Goal: Information Seeking & Learning: Learn about a topic

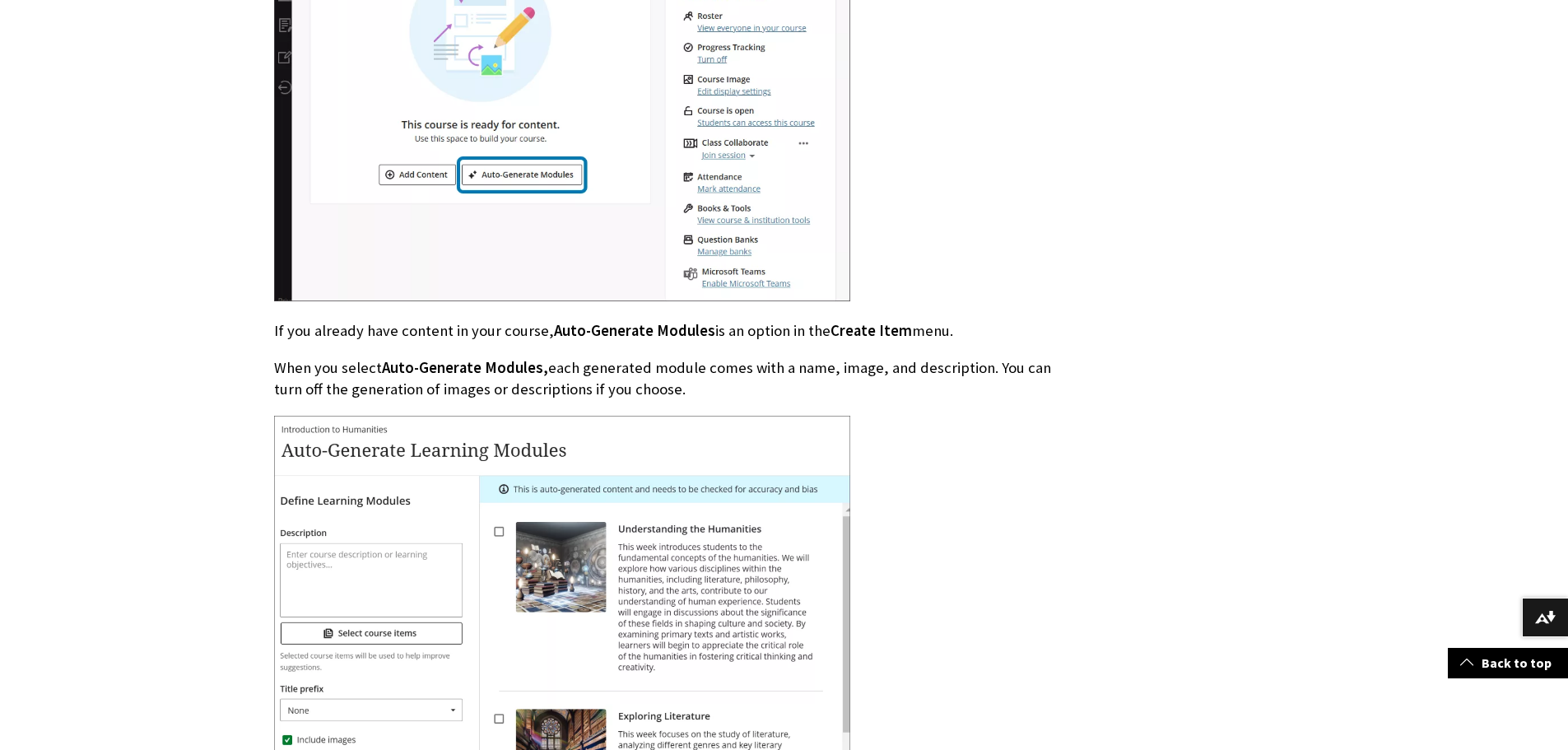
scroll to position [3623, 0]
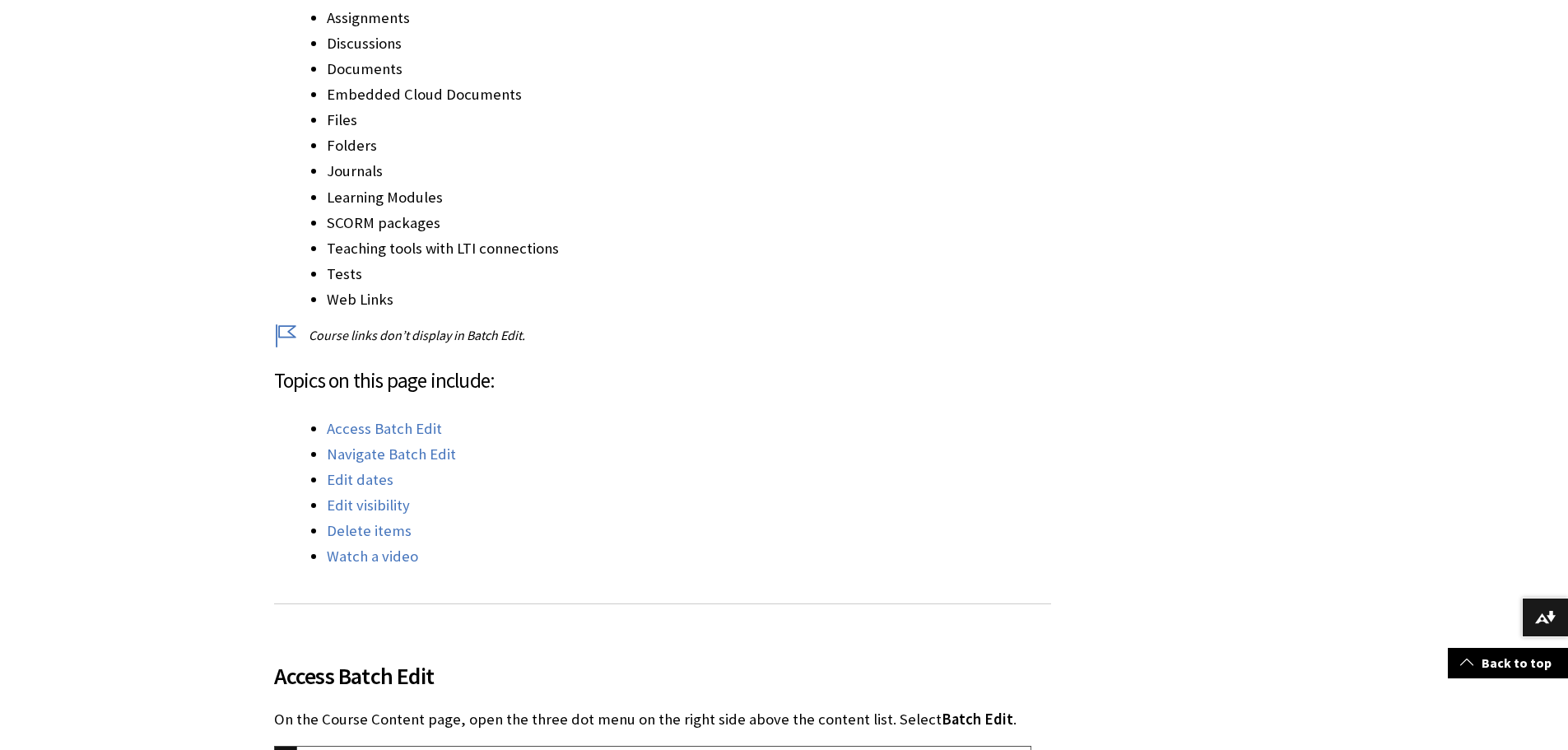
scroll to position [823, 0]
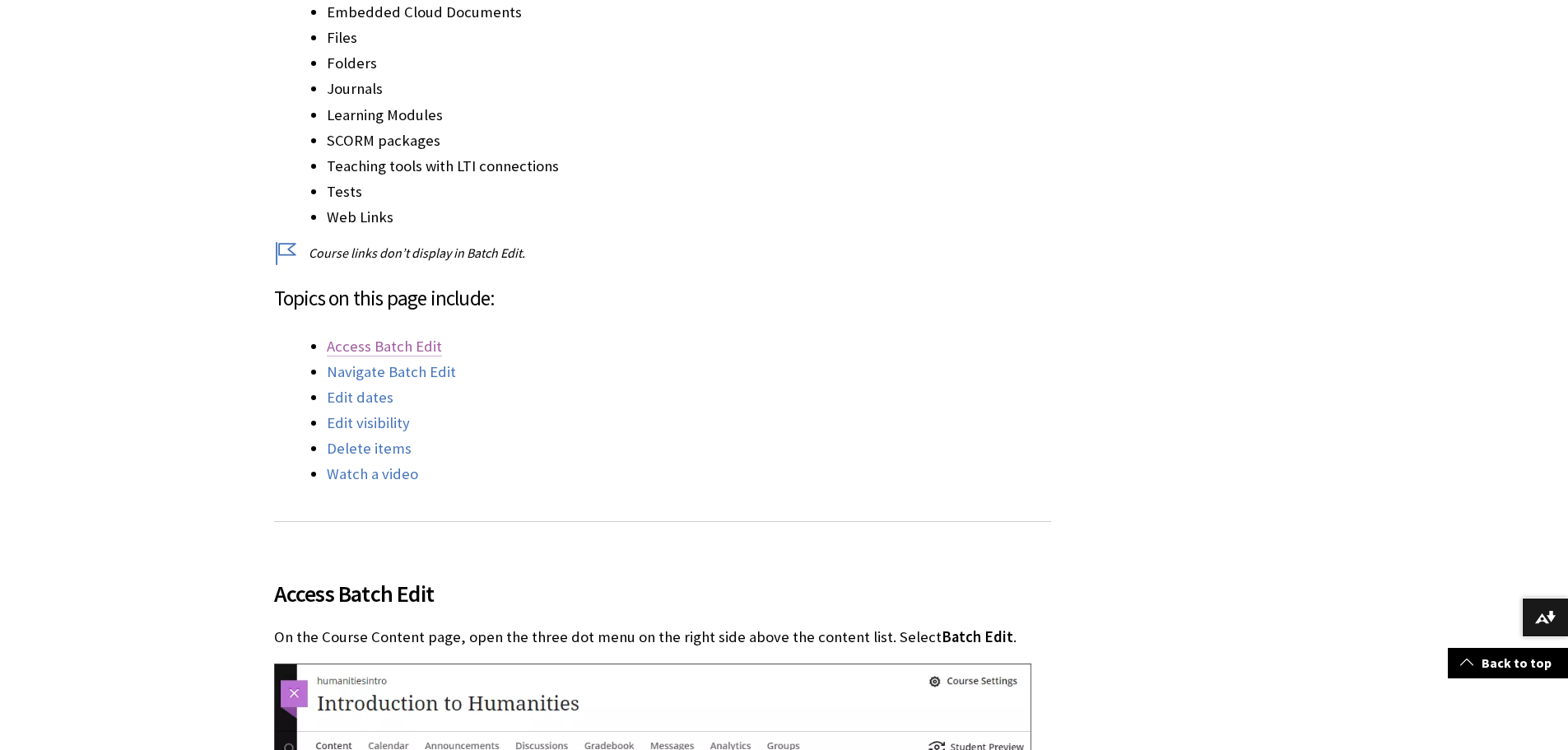
click at [396, 345] on link "Access Batch Edit" at bounding box center [384, 346] width 115 height 19
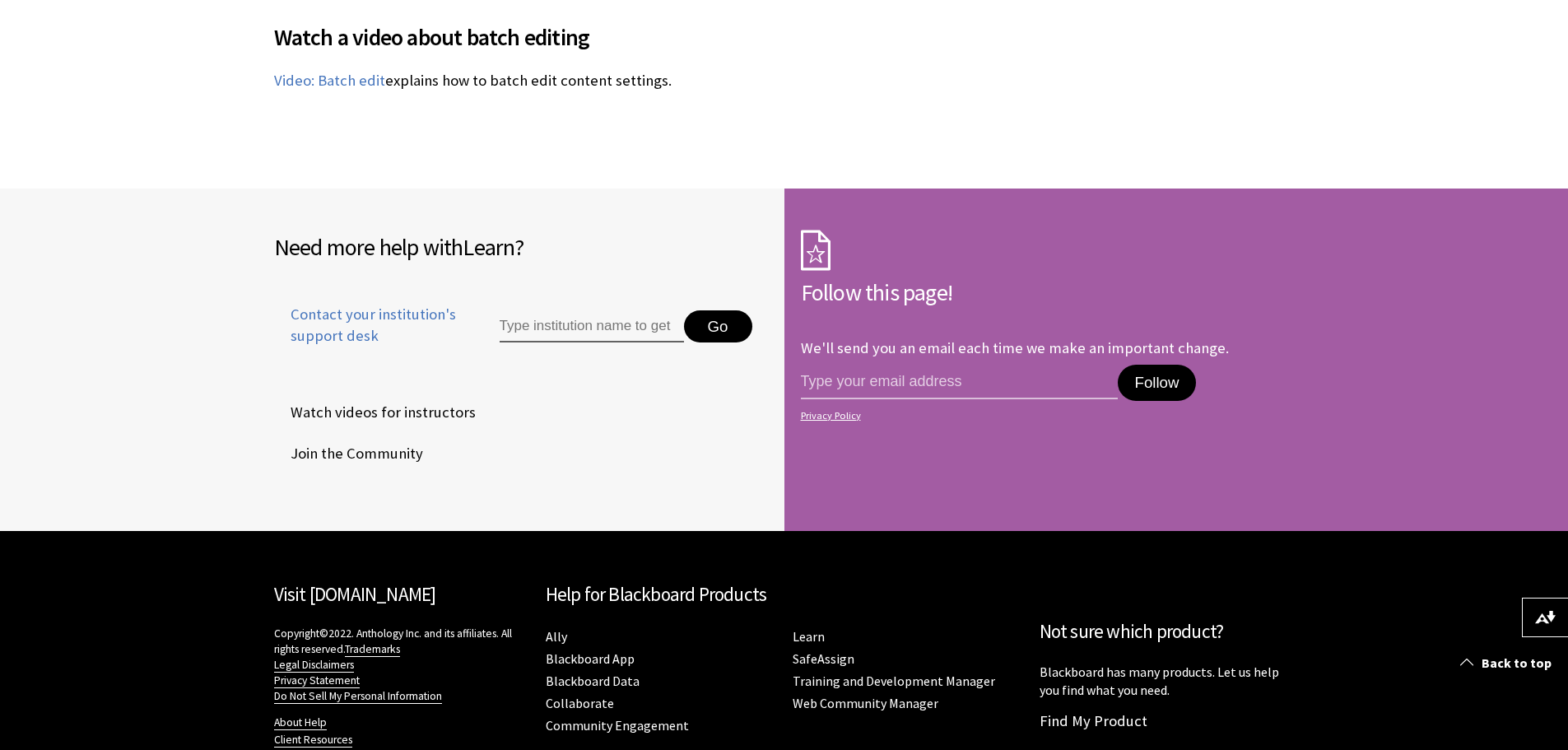
scroll to position [6449, 0]
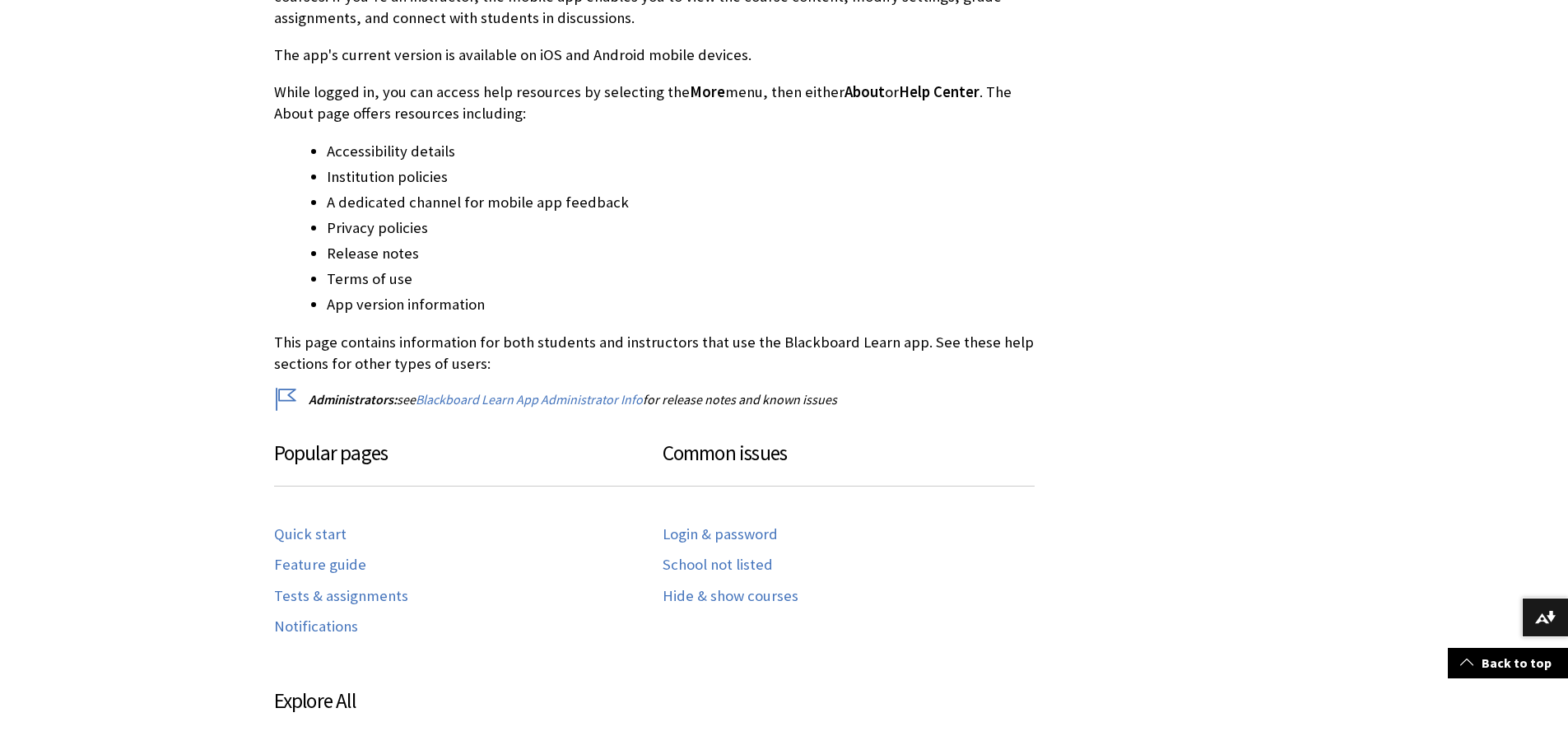
scroll to position [494, 0]
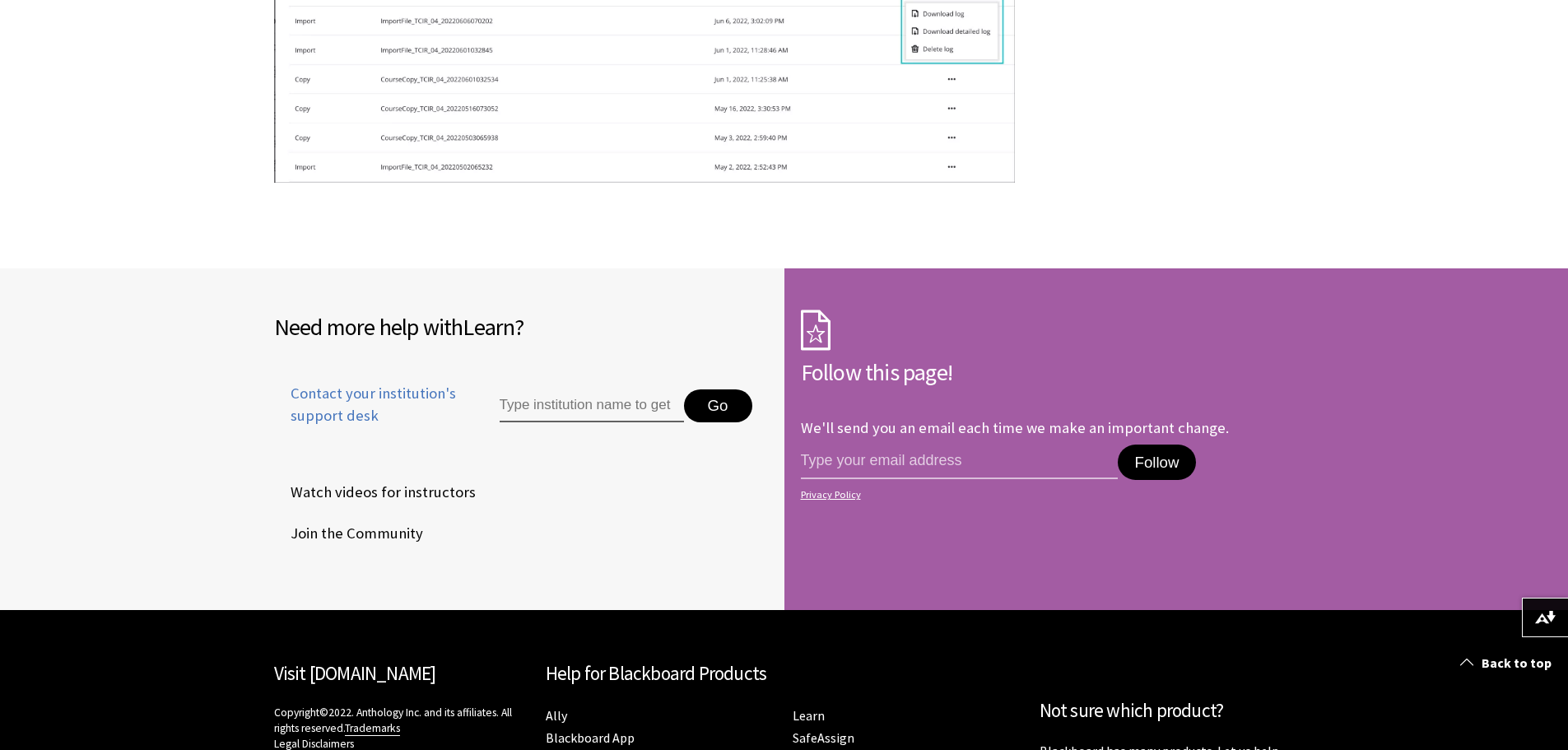
scroll to position [2306, 0]
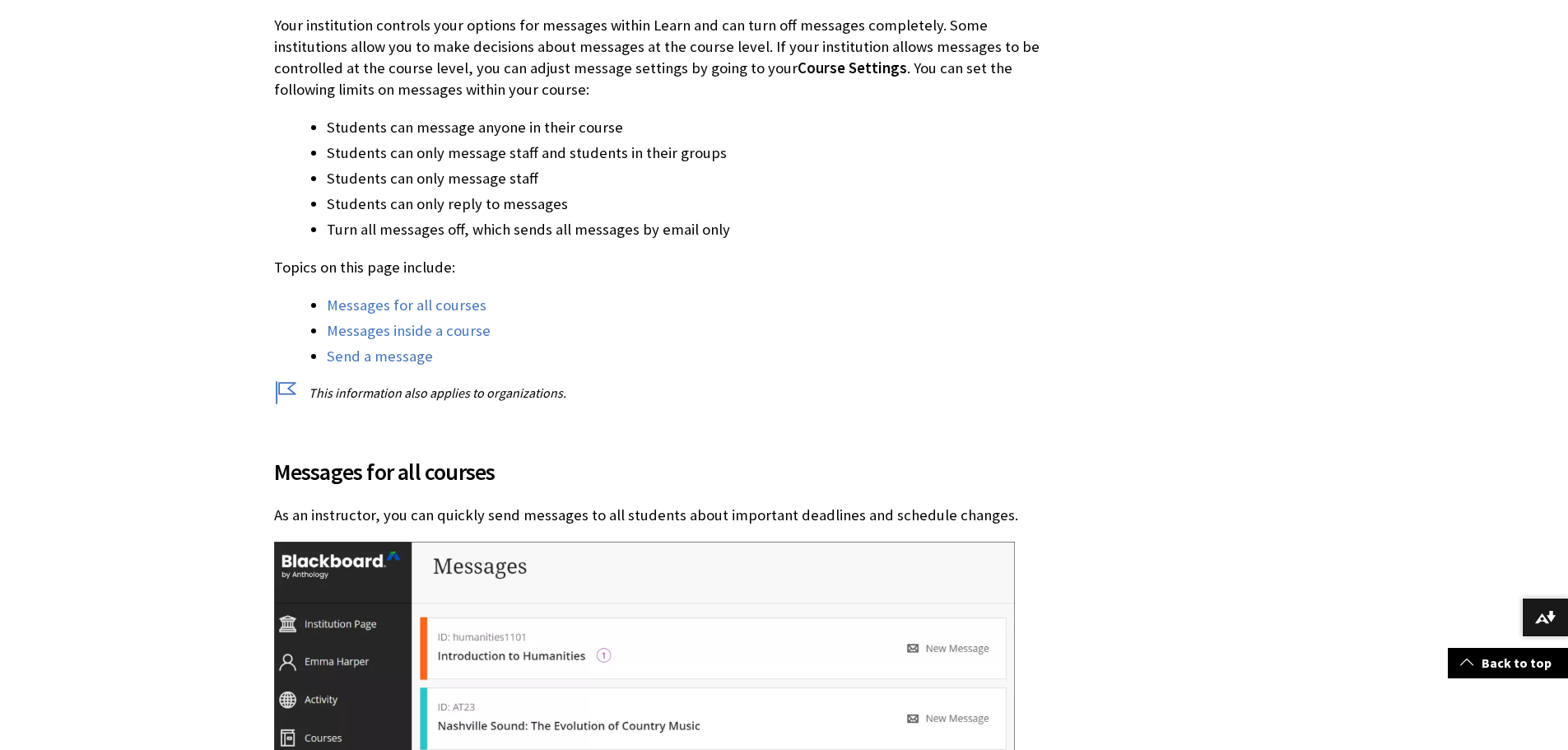
scroll to position [823, 0]
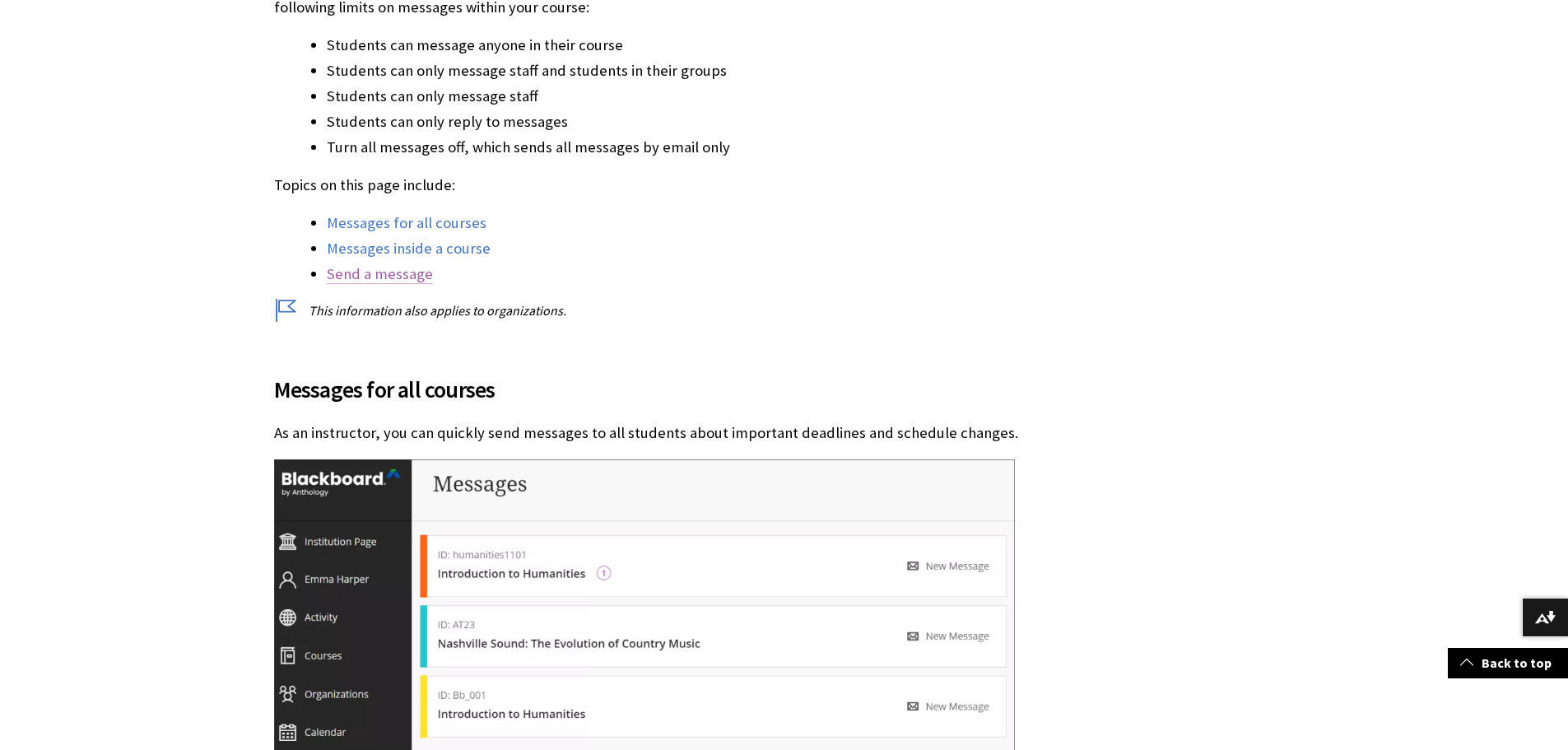
click at [379, 272] on link "Send a message" at bounding box center [380, 274] width 107 height 19
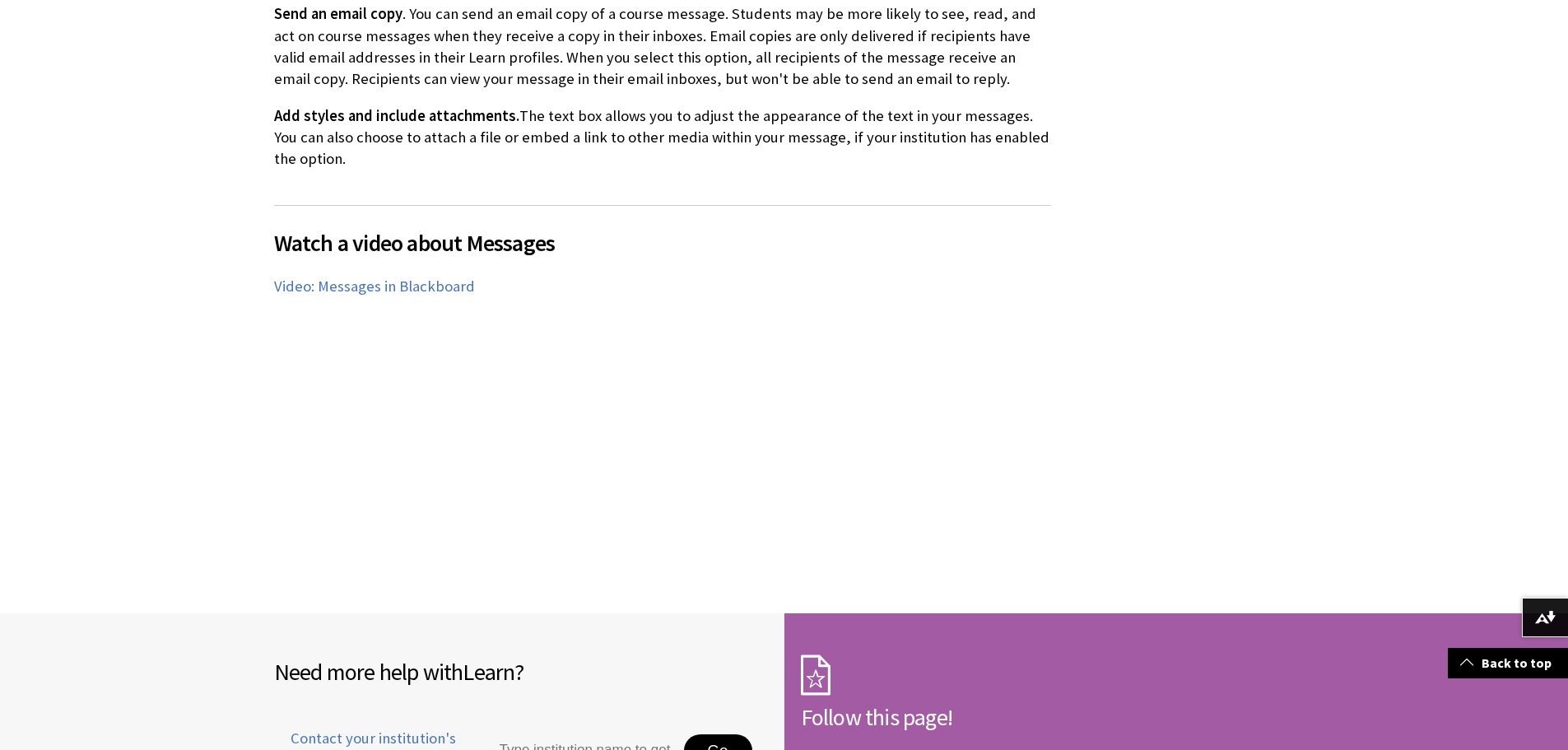
scroll to position [5757, 0]
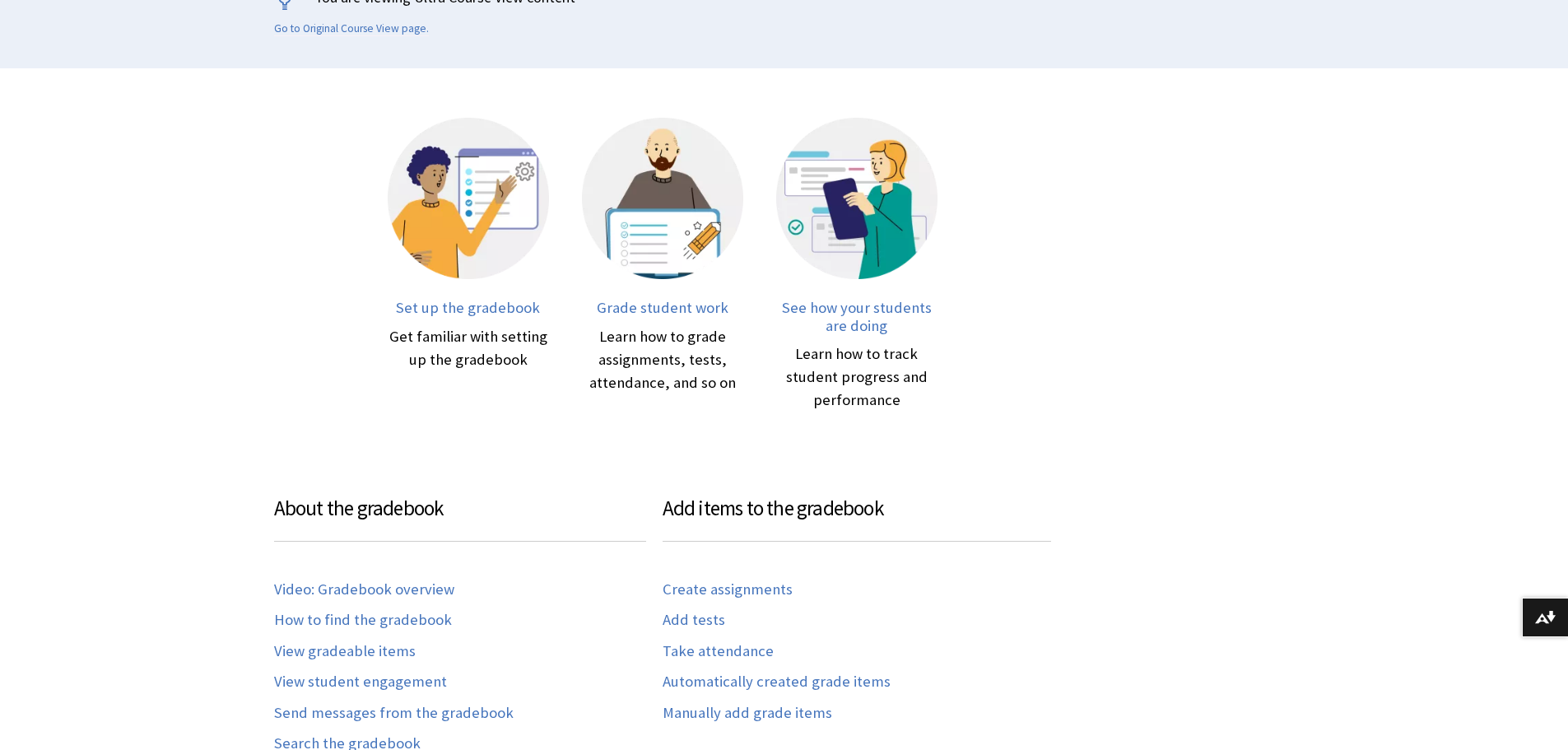
scroll to position [412, 0]
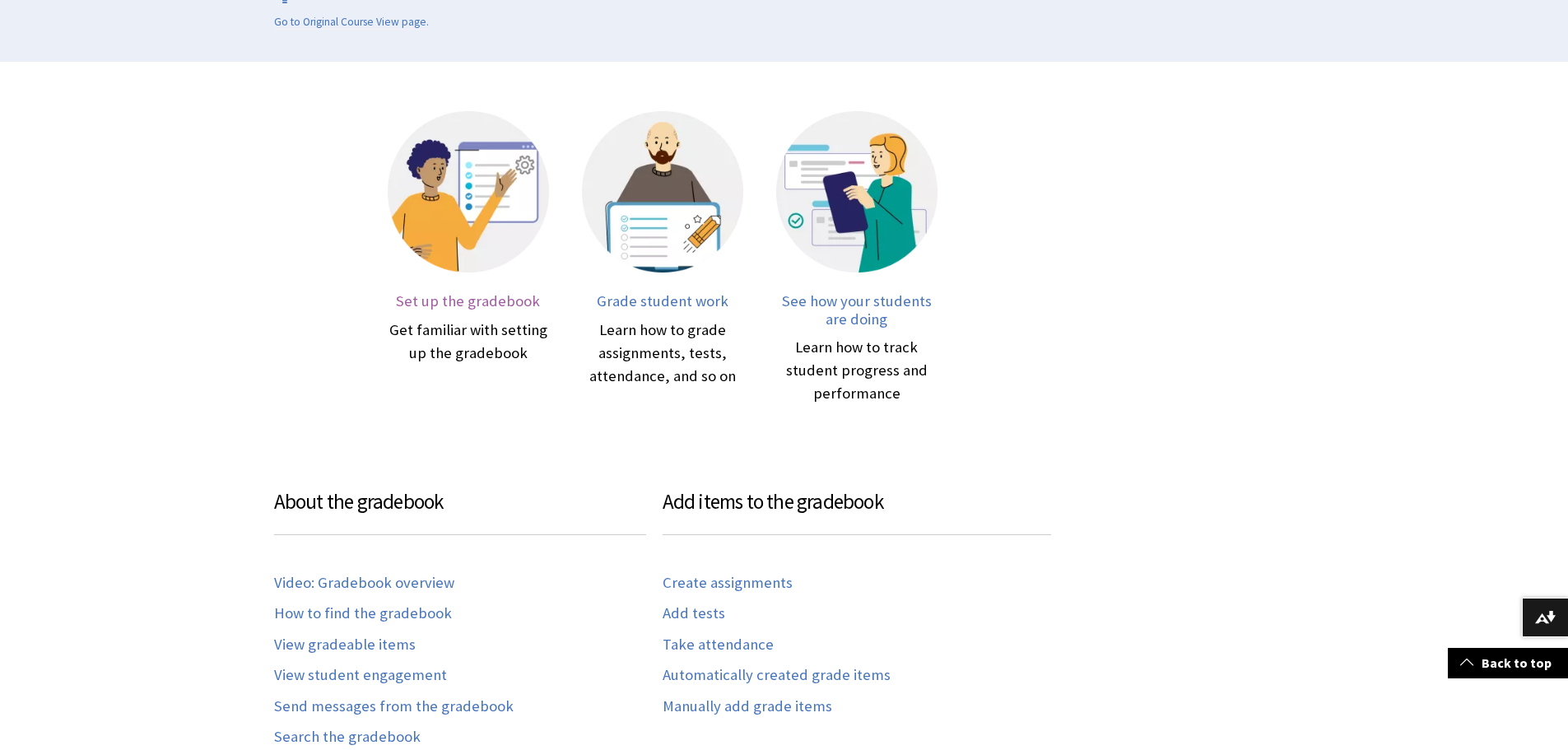
click at [507, 296] on span "Set up the gradebook" at bounding box center [467, 301] width 144 height 19
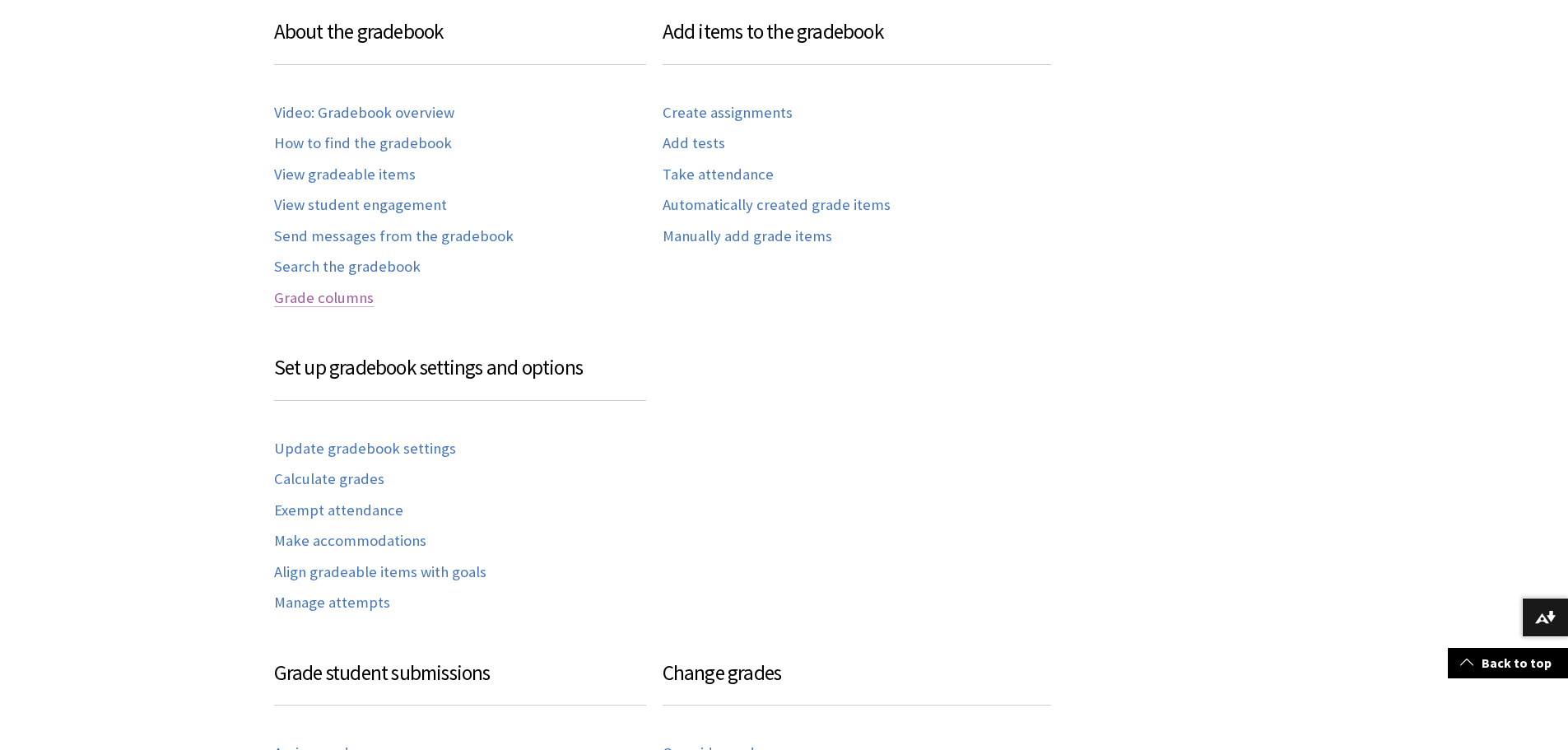
click at [332, 294] on link "Grade columns" at bounding box center [323, 298] width 100 height 19
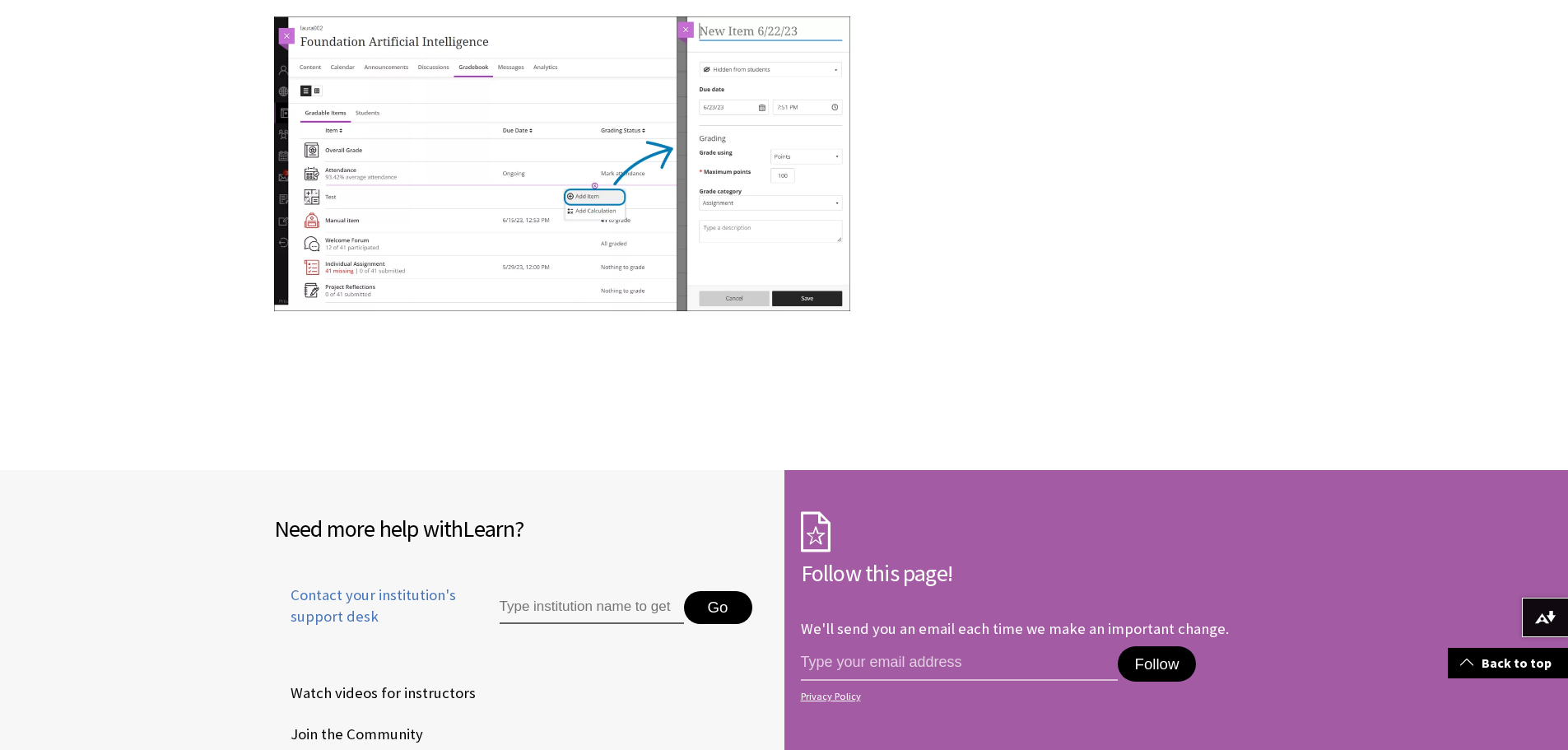
scroll to position [5599, 0]
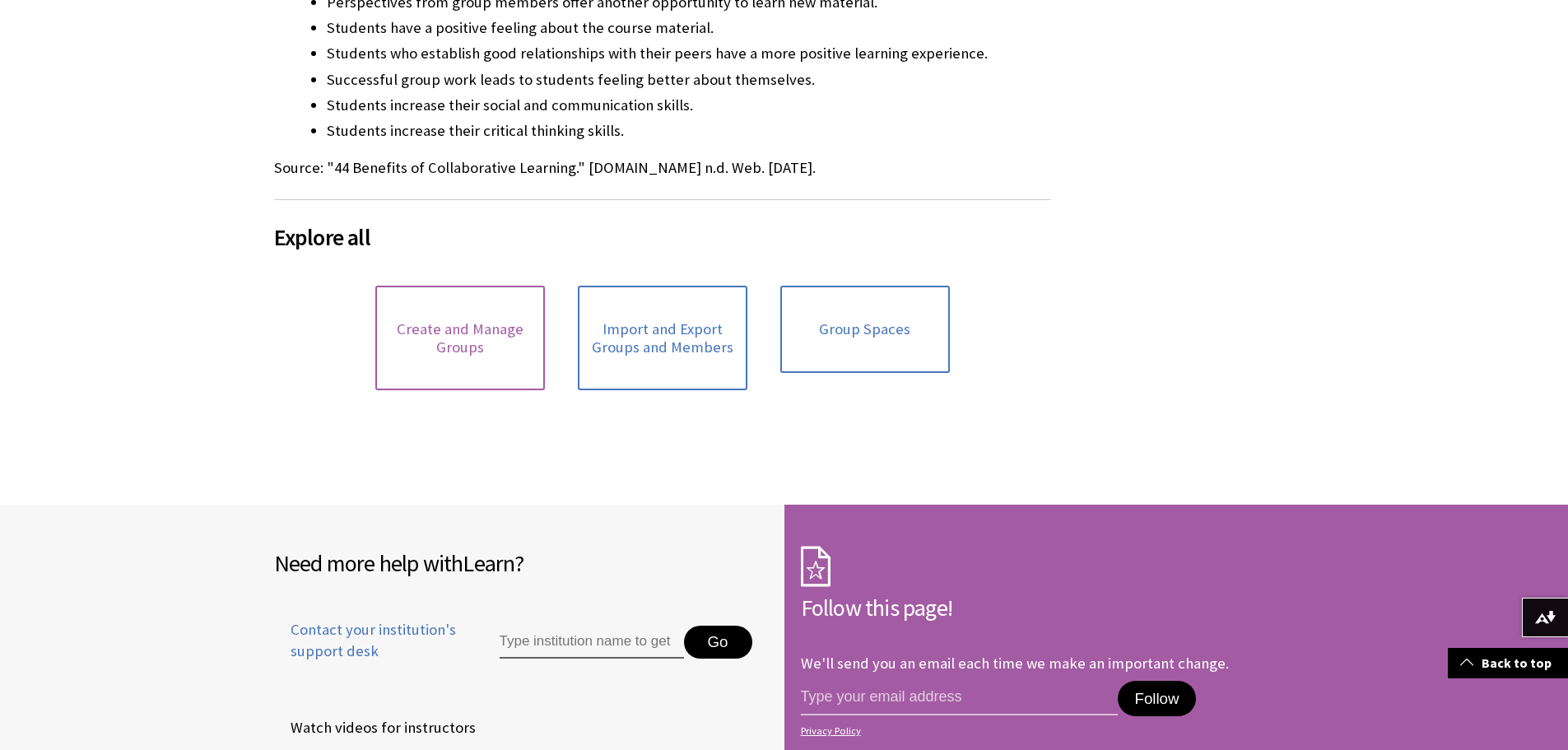
scroll to position [823, 0]
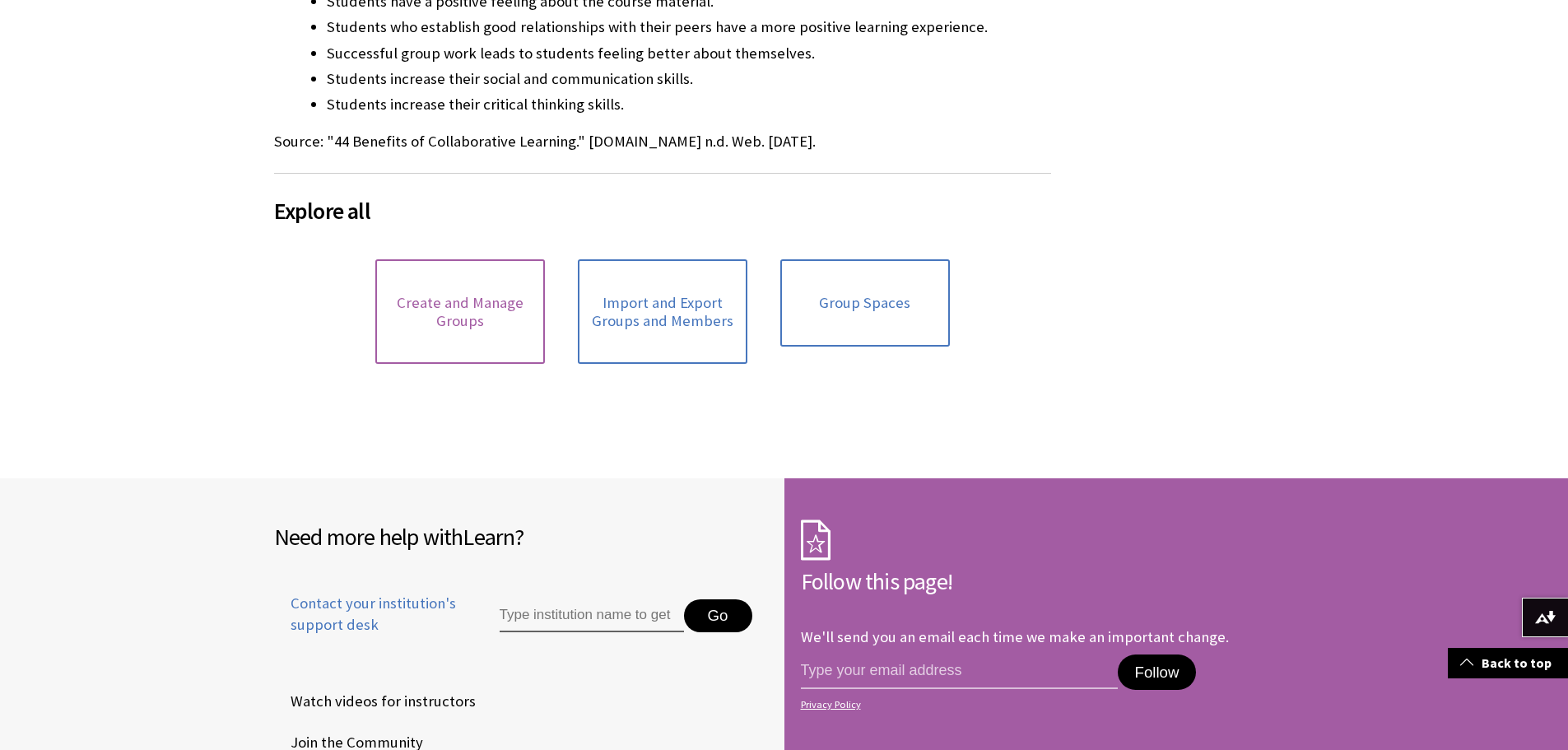
click at [472, 299] on link "Create and Manage Groups" at bounding box center [460, 311] width 169 height 105
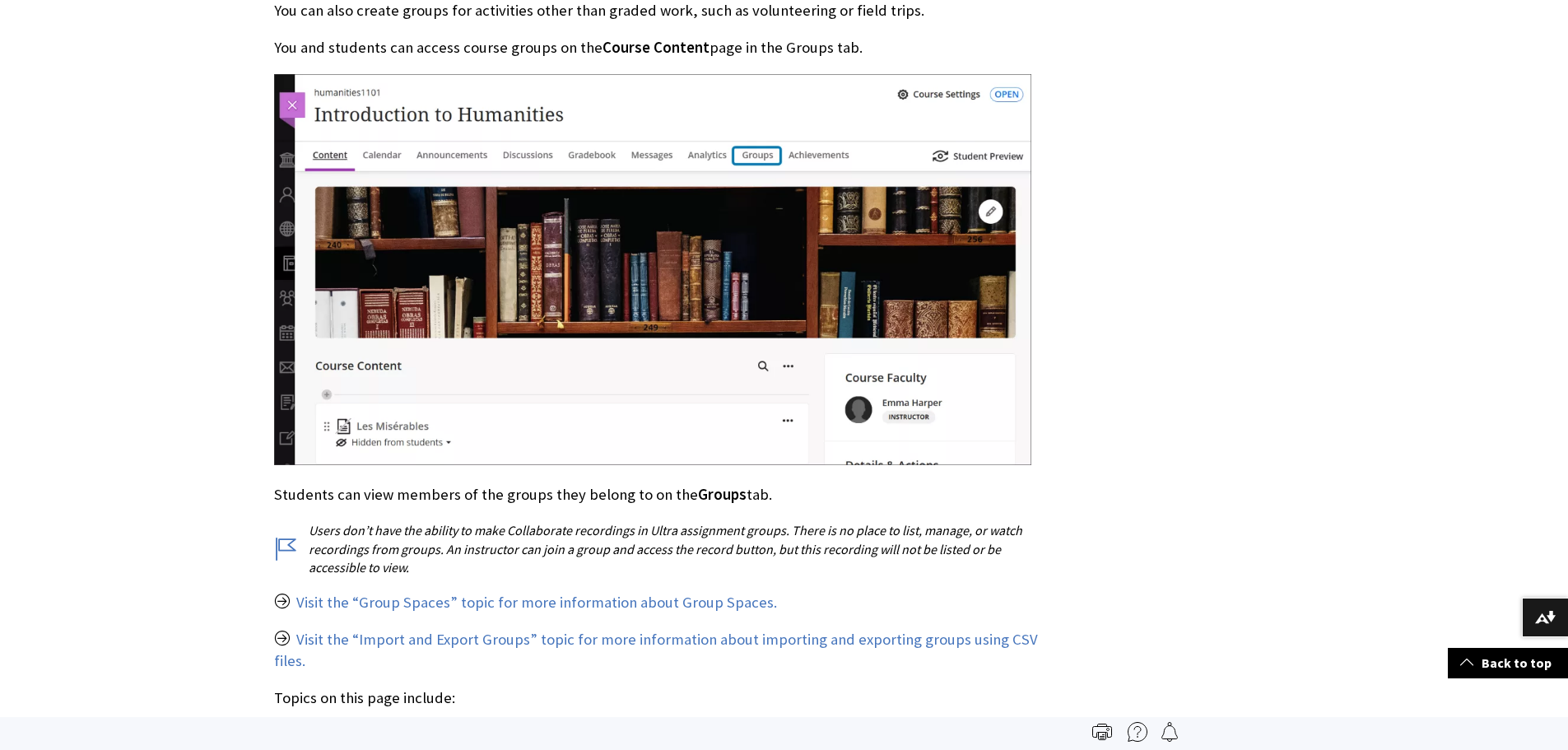
scroll to position [988, 0]
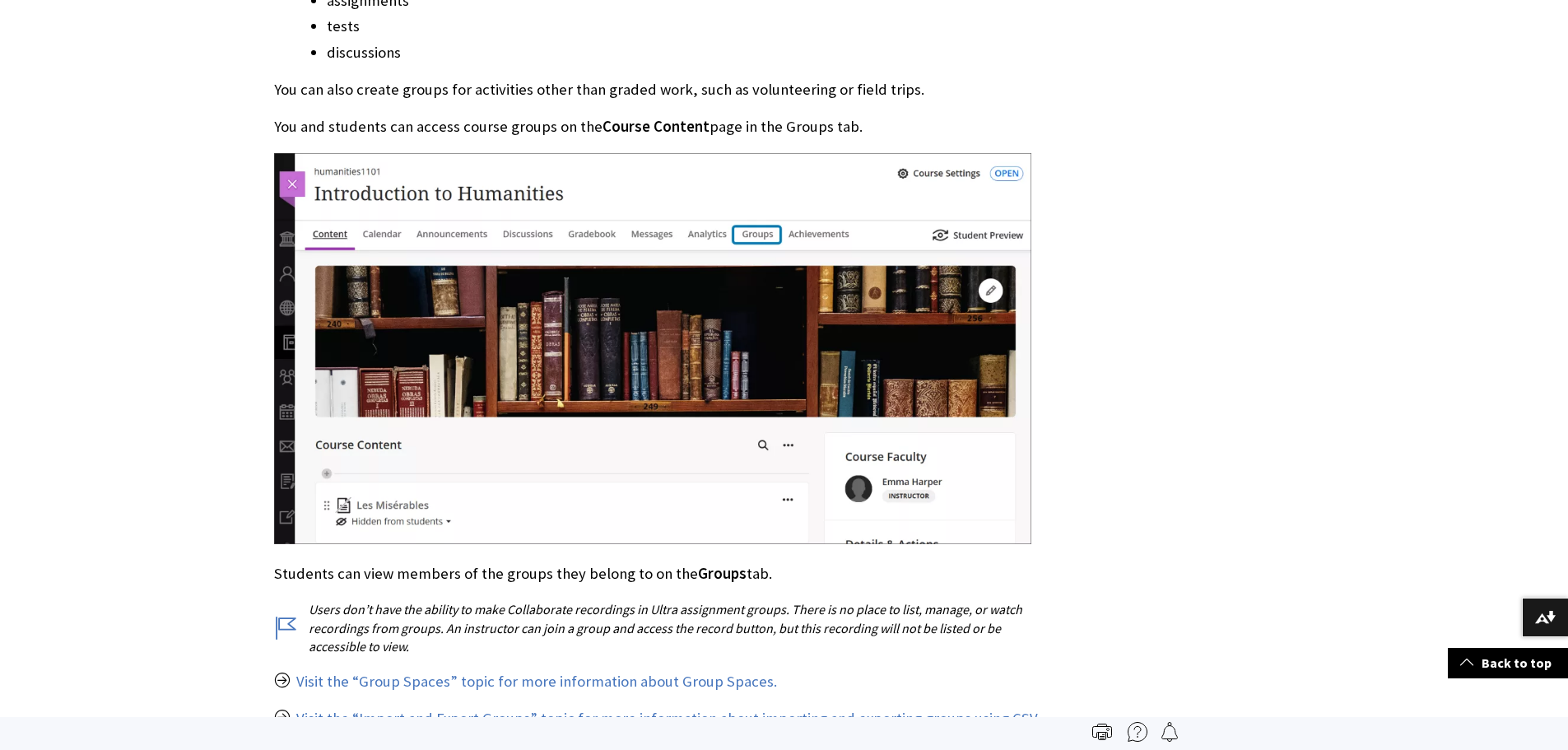
click at [562, 358] on img at bounding box center [653, 349] width 758 height 391
click at [658, 465] on img at bounding box center [653, 349] width 758 height 391
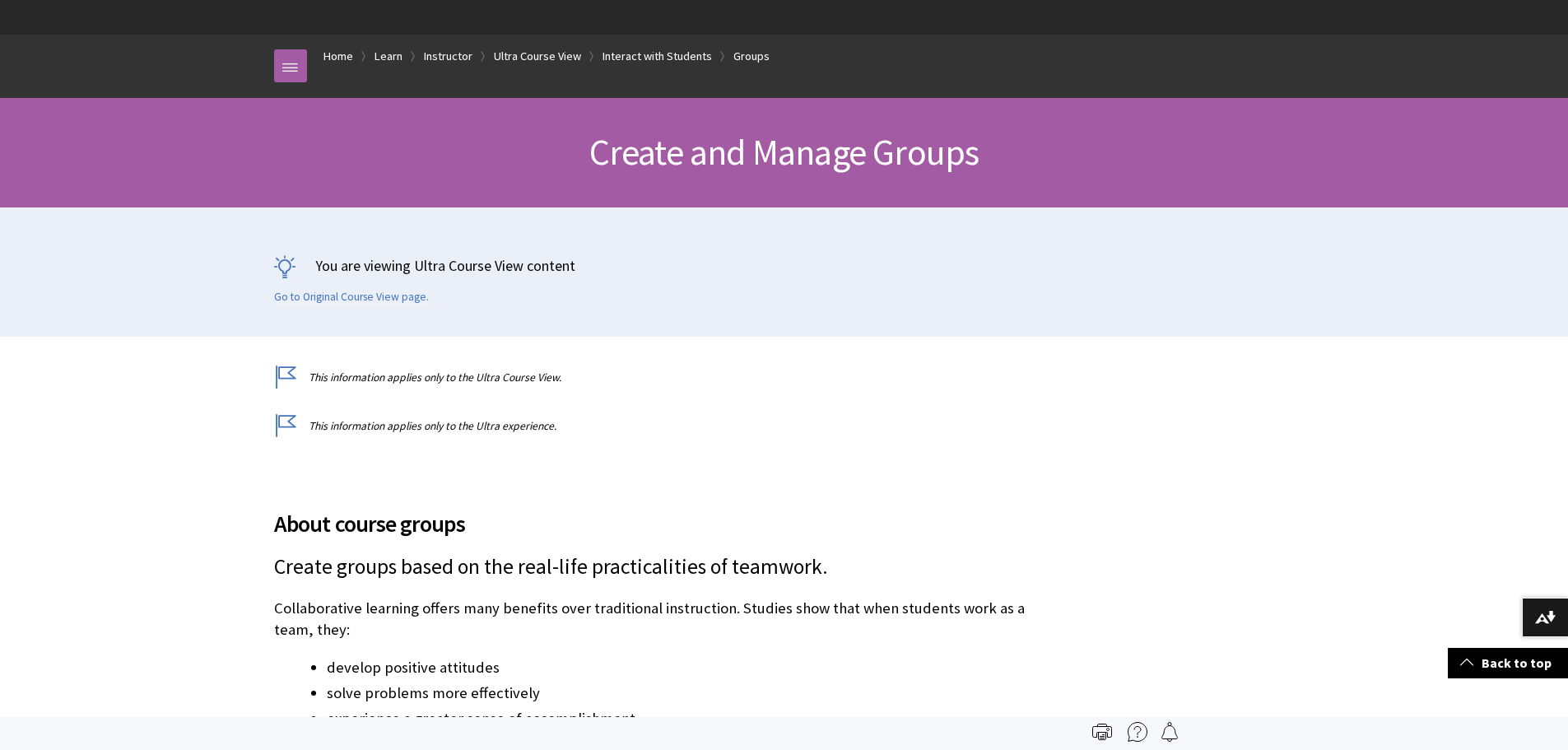
scroll to position [0, 0]
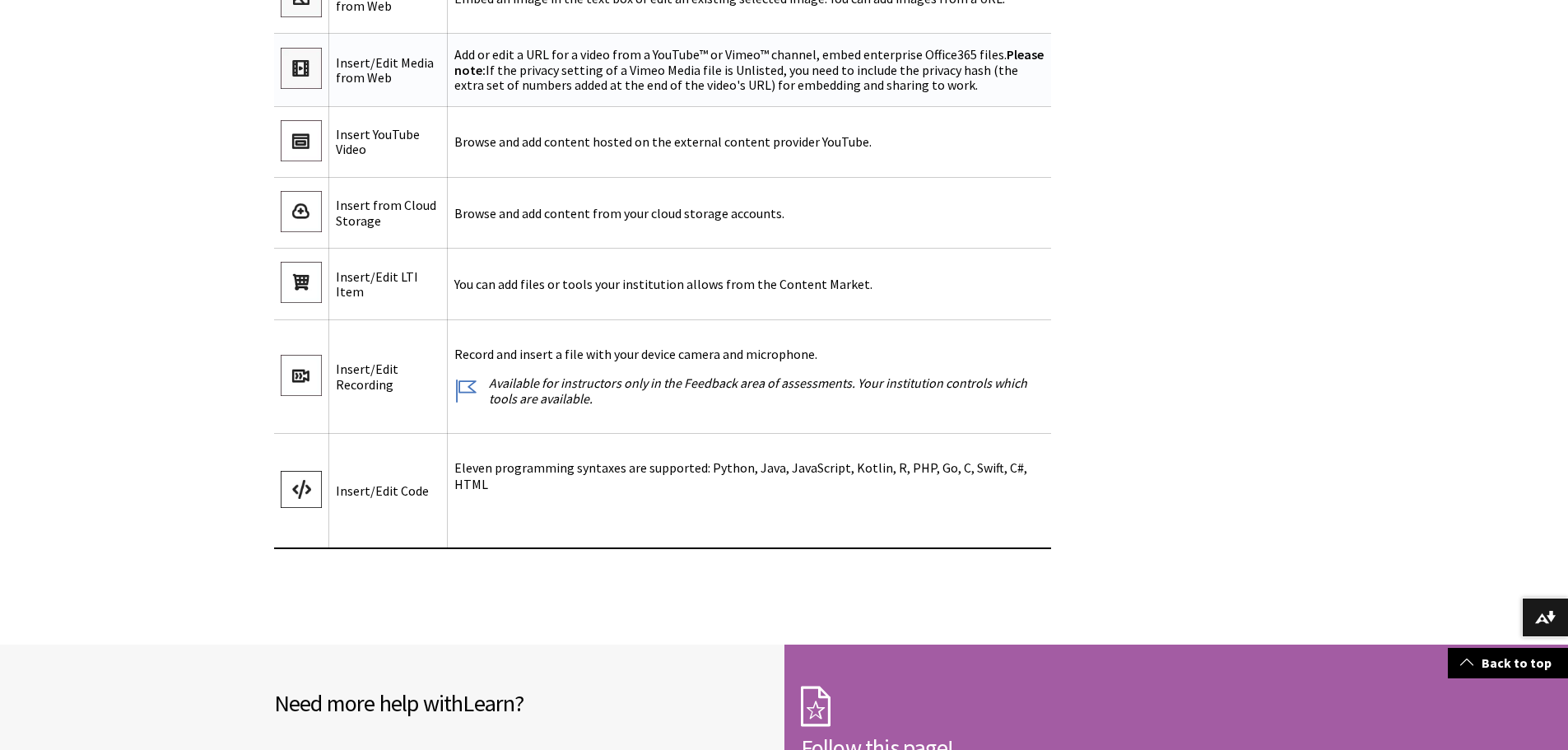
scroll to position [4035, 0]
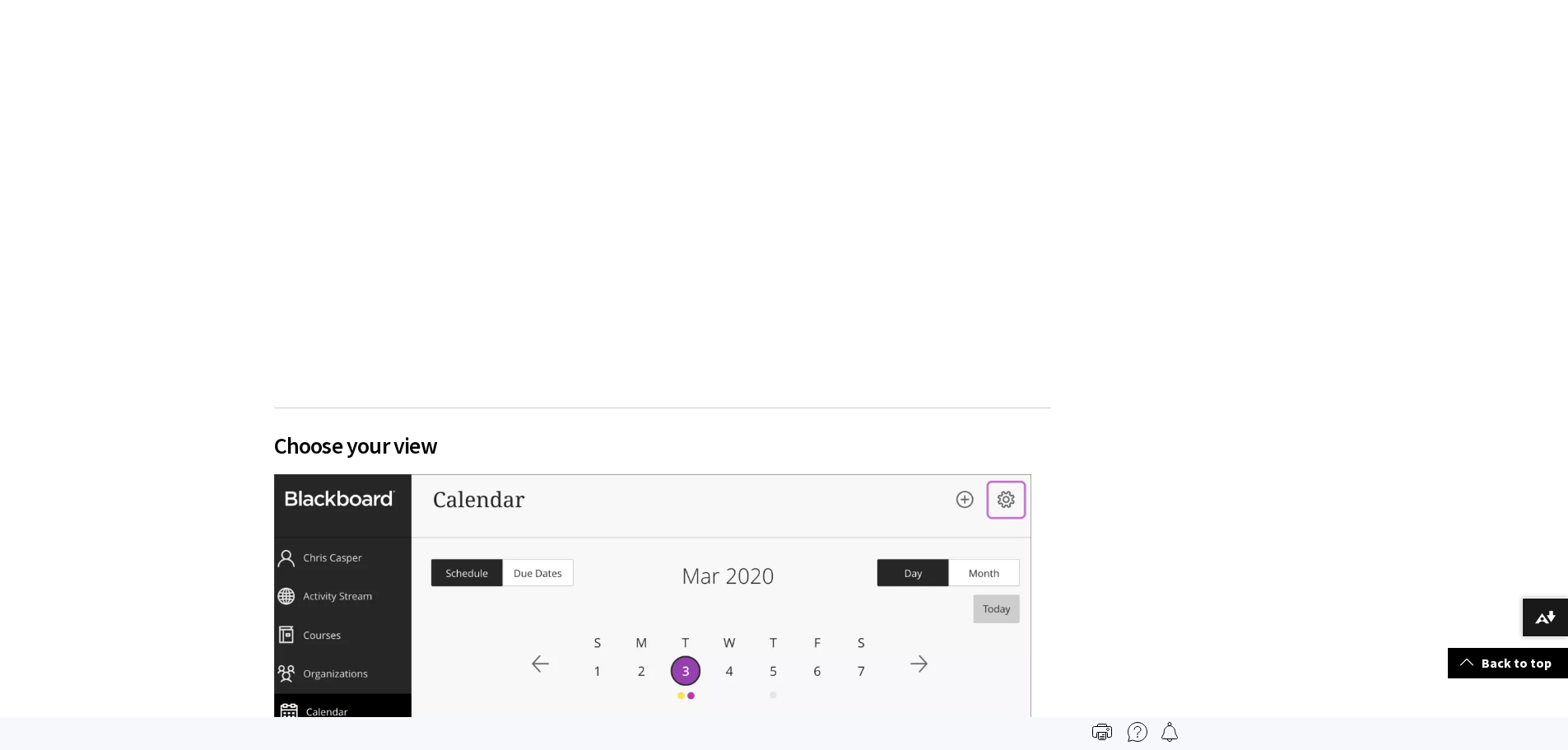
scroll to position [1318, 0]
